Goal: Contribute content: Add original content to the website for others to see

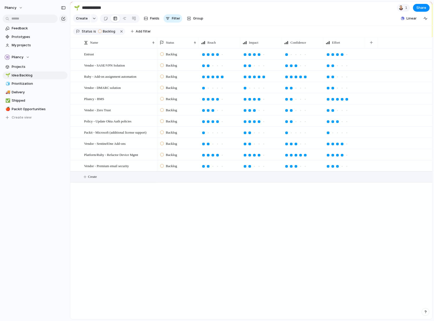
click at [92, 179] on span "Create" at bounding box center [92, 176] width 9 height 5
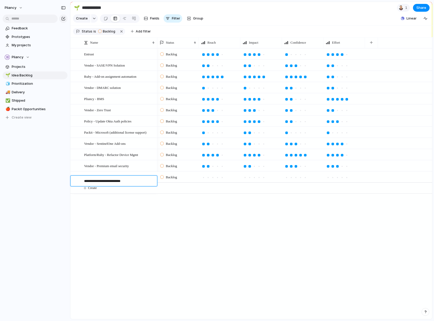
type textarea "**********"
click at [223, 179] on div at bounding box center [222, 177] width 3 height 3
click at [217, 179] on div at bounding box center [217, 177] width 3 height 3
click at [255, 179] on div at bounding box center [254, 177] width 3 height 3
click at [300, 179] on div at bounding box center [300, 177] width 3 height 3
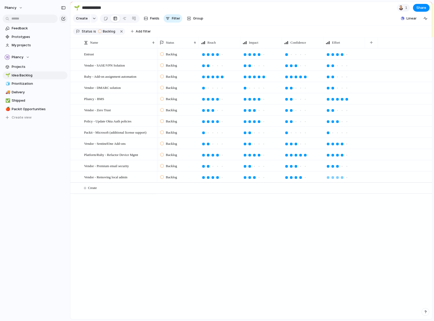
click at [344, 180] on div at bounding box center [342, 177] width 5 height 5
click at [95, 190] on span "Create" at bounding box center [92, 187] width 9 height 5
type textarea "**********"
click at [94, 202] on span "Create" at bounding box center [92, 198] width 9 height 5
type textarea "**********"
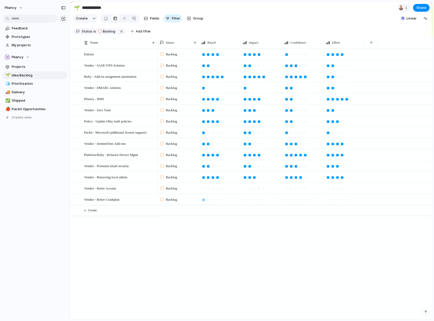
click at [204, 201] on div at bounding box center [203, 199] width 3 height 3
click at [204, 190] on div at bounding box center [203, 188] width 3 height 3
click at [246, 190] on div at bounding box center [245, 188] width 3 height 3
click at [245, 201] on div at bounding box center [245, 199] width 3 height 3
click at [305, 190] on div at bounding box center [305, 188] width 3 height 3
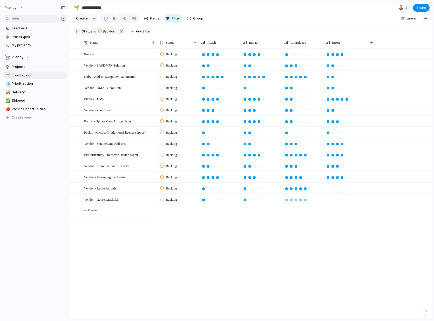
click at [306, 201] on div at bounding box center [305, 199] width 3 height 3
click at [301, 190] on div at bounding box center [300, 188] width 3 height 3
click at [301, 201] on div at bounding box center [300, 199] width 3 height 3
click at [328, 190] on div at bounding box center [328, 188] width 3 height 3
click at [332, 201] on div at bounding box center [333, 199] width 3 height 3
